Goal: Transaction & Acquisition: Book appointment/travel/reservation

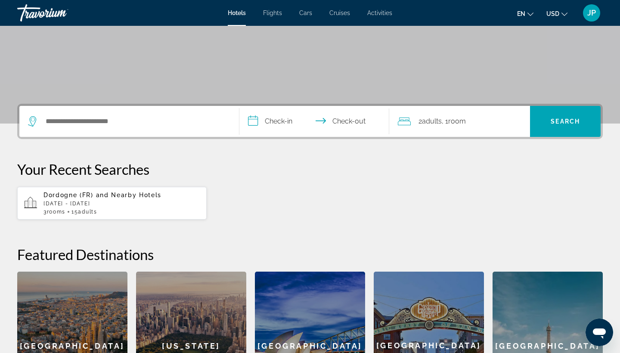
scroll to position [117, 0]
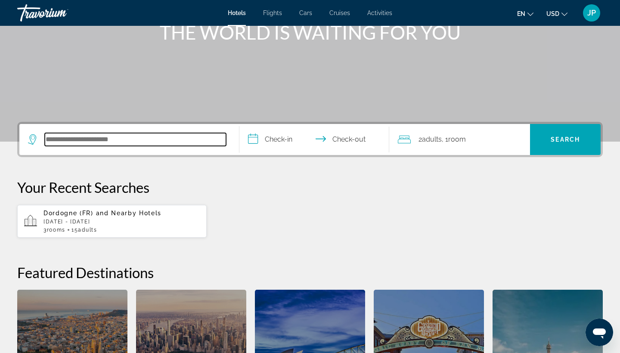
click at [116, 143] on input "Search hotel destination" at bounding box center [135, 139] width 181 height 13
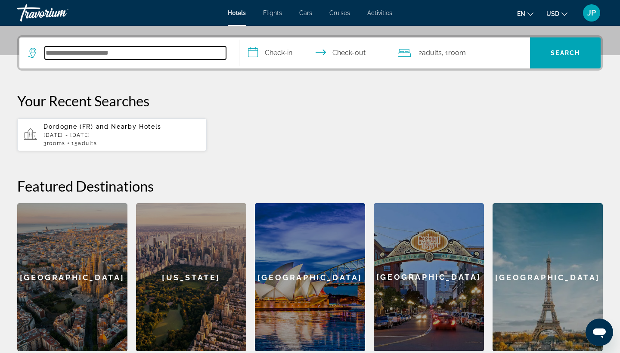
scroll to position [211, 0]
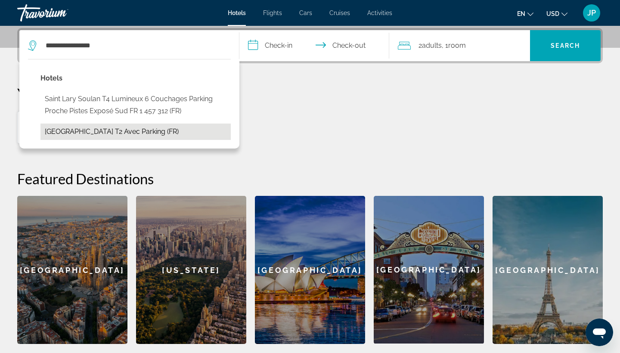
click at [115, 131] on button "[GEOGRAPHIC_DATA][PERSON_NAME] T2 Avec Parking (FR)" at bounding box center [135, 132] width 190 height 16
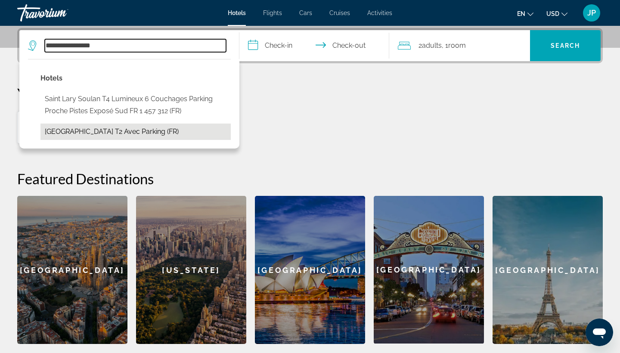
type input "**********"
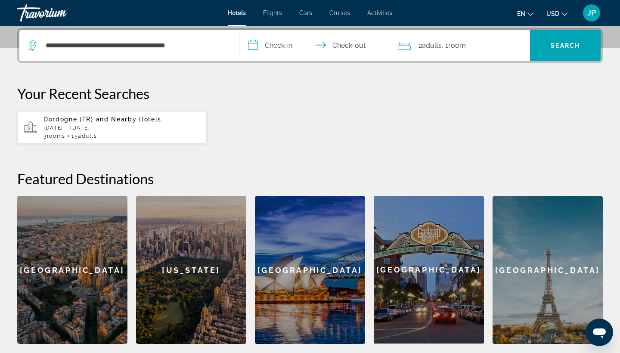
click at [278, 47] on input "**********" at bounding box center [315, 47] width 153 height 34
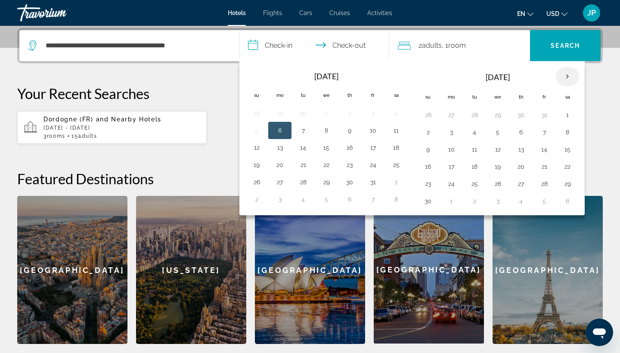
click at [569, 76] on th "Next month" at bounding box center [567, 76] width 23 height 19
click at [429, 169] on button "21" at bounding box center [428, 167] width 14 height 12
click at [448, 167] on button "22" at bounding box center [451, 167] width 14 height 12
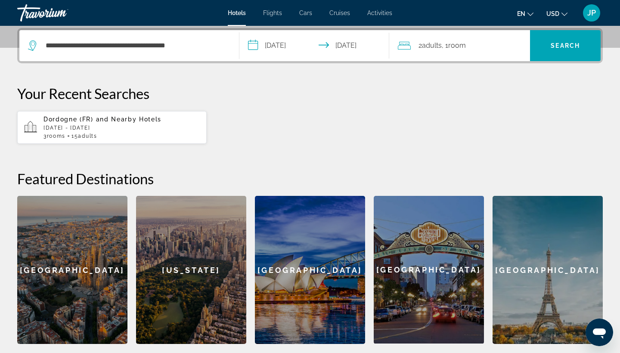
click at [289, 47] on input "**********" at bounding box center [315, 47] width 153 height 34
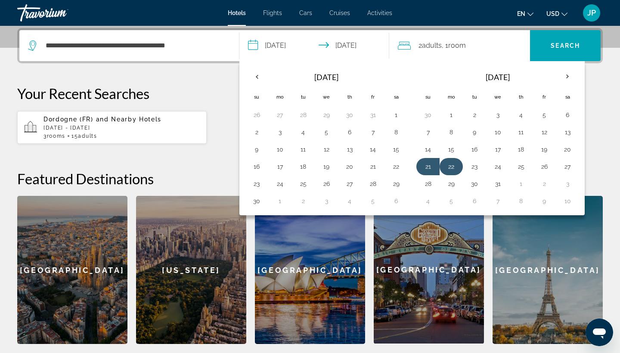
click at [455, 172] on button "22" at bounding box center [451, 167] width 14 height 12
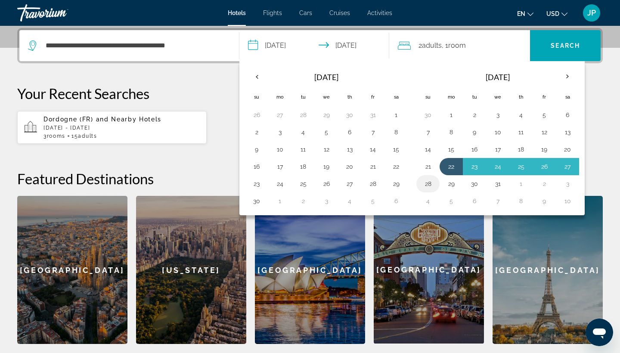
click at [432, 183] on button "28" at bounding box center [428, 184] width 14 height 12
type input "**********"
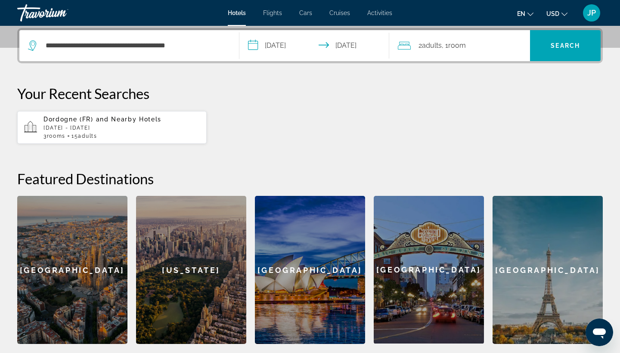
click at [470, 48] on div "2 Adult Adults , 1 Room rooms" at bounding box center [464, 46] width 133 height 12
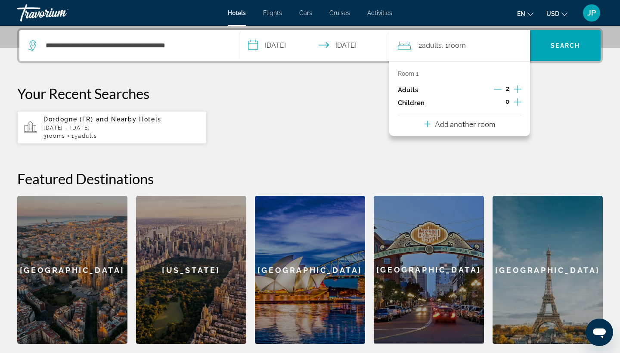
click at [516, 91] on icon "Increment adults" at bounding box center [518, 89] width 8 height 10
click at [553, 40] on span "Search" at bounding box center [565, 45] width 71 height 21
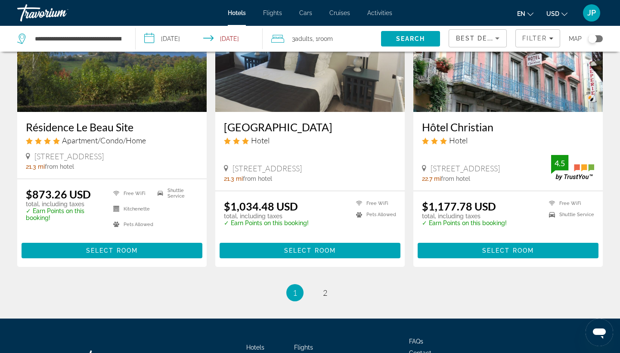
scroll to position [1135, 0]
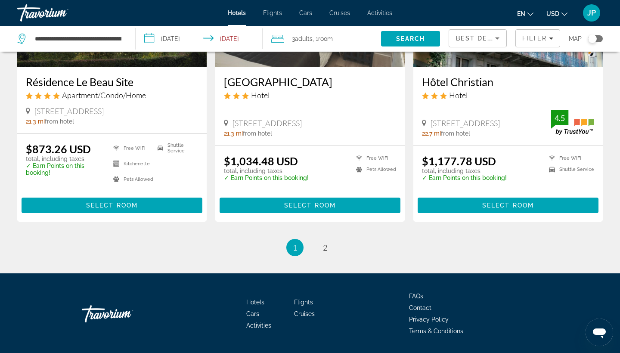
click at [595, 35] on div "Toggle map" at bounding box center [592, 38] width 9 height 9
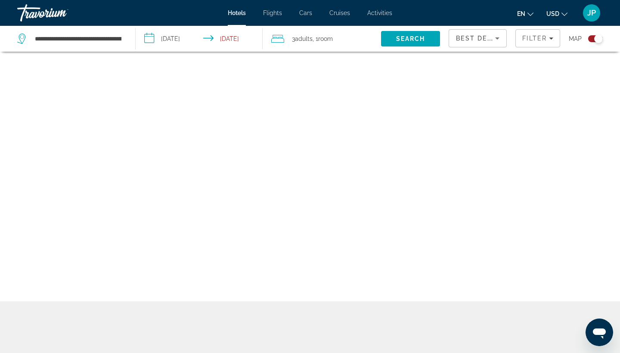
scroll to position [52, 0]
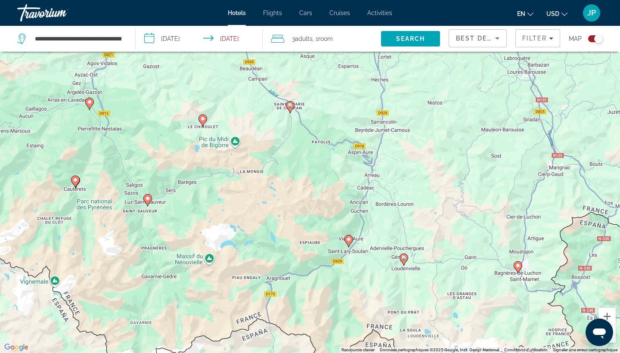
drag, startPoint x: 340, startPoint y: 220, endPoint x: 326, endPoint y: 173, distance: 49.7
click at [326, 173] on div "Pour activer le glissement avec le clavier, appuyez sur Alt+Entrée. Une fois ce…" at bounding box center [310, 176] width 620 height 353
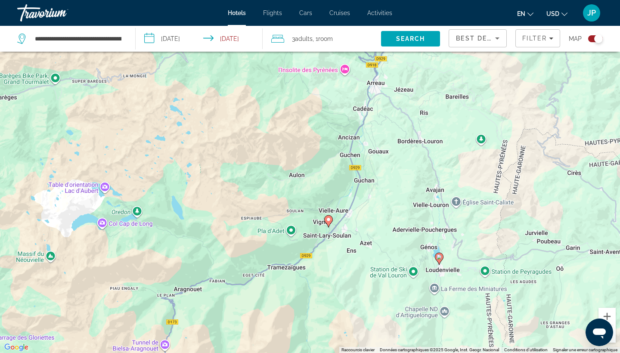
drag, startPoint x: 389, startPoint y: 259, endPoint x: 355, endPoint y: 205, distance: 64.6
click at [355, 205] on div "Pour activer le glissement avec le clavier, appuyez sur Alt+Entrée. Une fois ce…" at bounding box center [310, 176] width 620 height 353
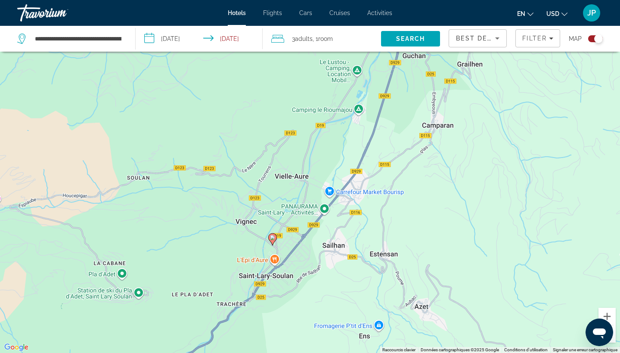
drag, startPoint x: 252, startPoint y: 260, endPoint x: 310, endPoint y: 236, distance: 62.5
click at [310, 237] on div "Pour activer le glissement avec le clavier, appuyez sur Alt+Entrée. Une fois ce…" at bounding box center [310, 176] width 620 height 353
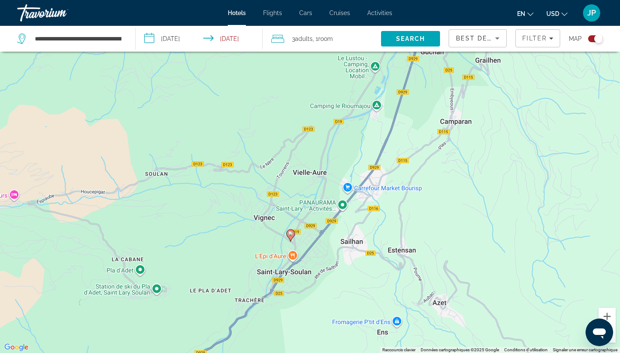
click at [290, 238] on icon "Main content" at bounding box center [291, 235] width 8 height 11
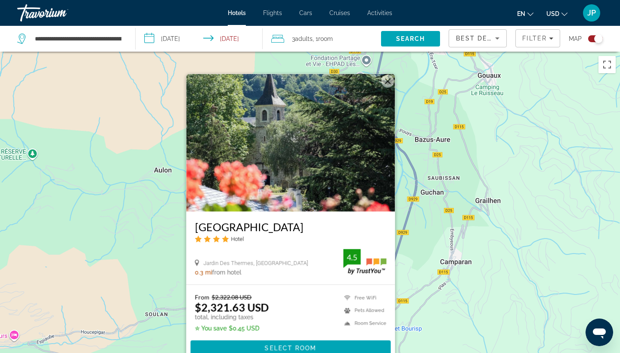
click at [500, 168] on div "Pour activer le glissement avec le clavier, appuyez sur Alt+Entrée. Une fois ce…" at bounding box center [310, 228] width 620 height 353
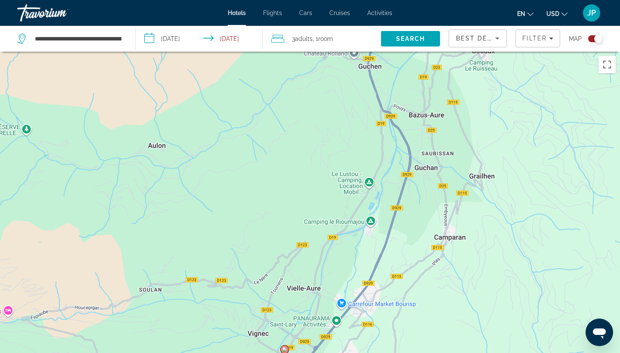
drag, startPoint x: 492, startPoint y: 140, endPoint x: 478, endPoint y: 51, distance: 90.6
click at [478, 52] on div "**********" at bounding box center [310, 254] width 620 height 405
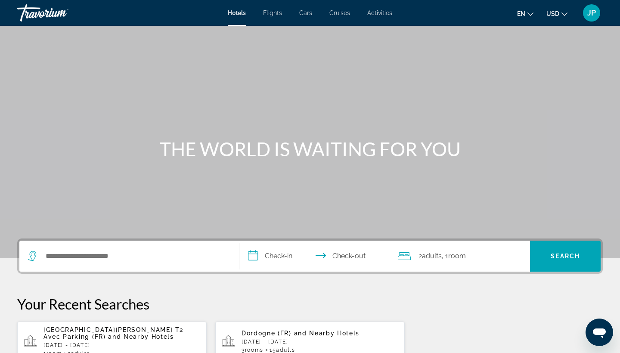
click at [108, 335] on span "and Nearby Hotels" at bounding box center [141, 336] width 66 height 7
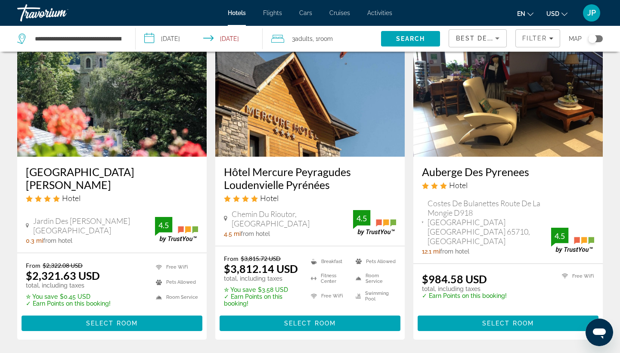
scroll to position [69, 0]
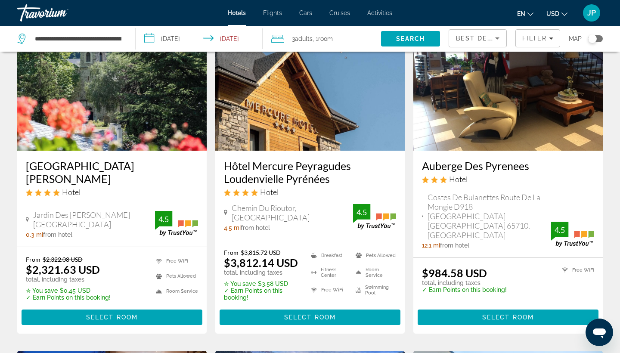
click at [132, 327] on div "From $2,322.08 USD $2,321.63 USD total, including taxes ✮ You save $0.45 USD ✓ …" at bounding box center [111, 290] width 189 height 87
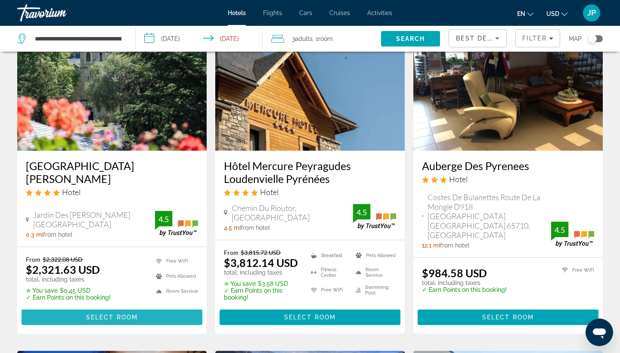
click at [118, 309] on span "Main content" at bounding box center [112, 317] width 181 height 21
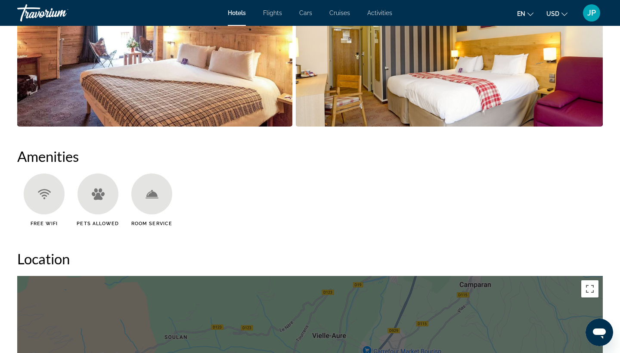
scroll to position [527, 0]
